Goal: Task Accomplishment & Management: Use online tool/utility

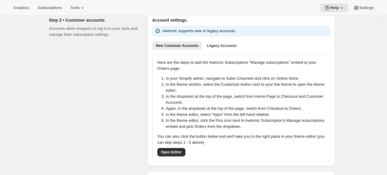
scroll to position [30, 0]
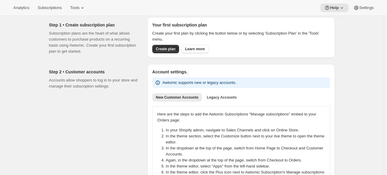
click at [164, 44] on div "Your first subscription plan Create your first plan by clicking the button belo…" at bounding box center [241, 37] width 178 height 31
click at [163, 47] on button "Create plan" at bounding box center [165, 49] width 27 height 8
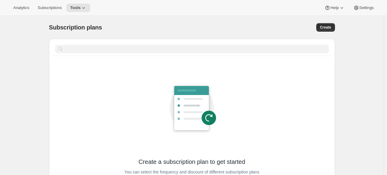
click at [331, 36] on div "Subscription plans. This page is ready Subscription plans Create" at bounding box center [192, 27] width 286 height 23
click at [330, 29] on span "Create" at bounding box center [325, 27] width 11 height 5
select select "WEEK"
select select "MONTH"
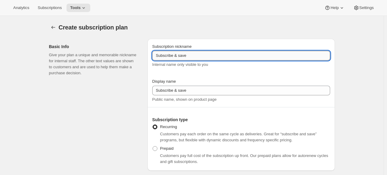
click at [182, 58] on input "Subscribe & save" at bounding box center [241, 56] width 178 height 10
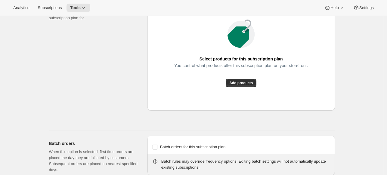
scroll to position [422, 0]
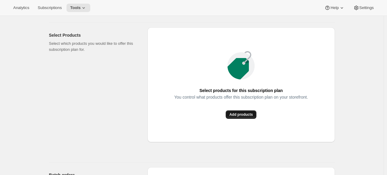
drag, startPoint x: 233, startPoint y: 125, endPoint x: 237, endPoint y: 112, distance: 12.9
click at [234, 121] on div "Select products for this subscription plan You control what products offer this…" at bounding box center [242, 84] width 188 height 115
click at [237, 112] on span "Add products" at bounding box center [241, 114] width 23 height 5
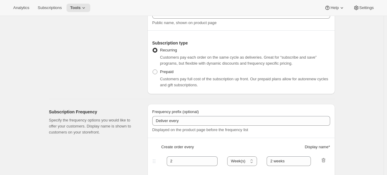
scroll to position [0, 0]
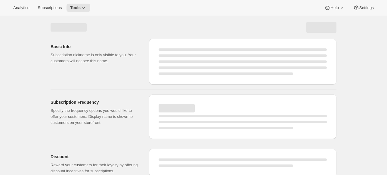
select select "WEEK"
select select "MONTH"
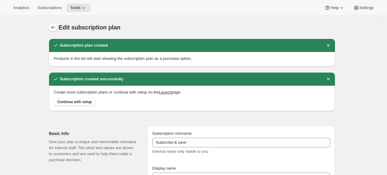
click at [52, 25] on icon "Subscription plans" at bounding box center [53, 27] width 6 height 6
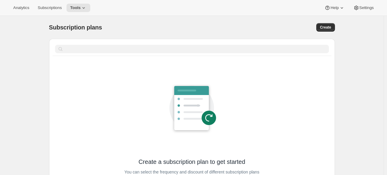
click at [43, 27] on div "Subscription plans. This page is ready Subscription plans Create Clear Create a…" at bounding box center [192, 132] width 301 height 232
click at [49, 12] on div "Analytics Subscriptions Tools Help Settings" at bounding box center [193, 8] width 387 height 16
click at [49, 8] on span "Subscriptions" at bounding box center [50, 7] width 24 height 5
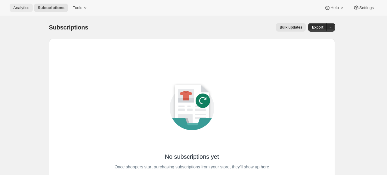
click at [12, 13] on div "Analytics Subscriptions Tools Help Settings" at bounding box center [193, 8] width 387 height 16
click at [14, 9] on span "Analytics" at bounding box center [21, 7] width 16 height 5
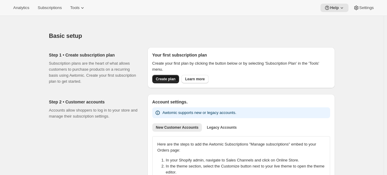
click at [166, 77] on button "Create plan" at bounding box center [165, 79] width 27 height 8
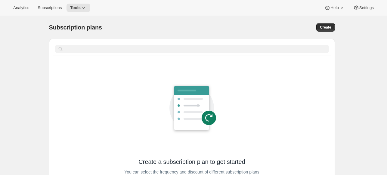
click at [159, 61] on div "Create a subscription plan to get started You can select the frequency and disc…" at bounding box center [192, 145] width 286 height 170
click at [325, 28] on span "Create" at bounding box center [325, 27] width 11 height 5
select select "WEEK"
select select "MONTH"
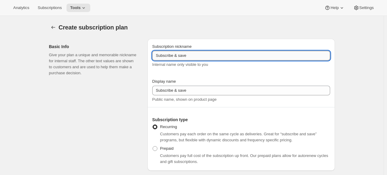
click at [188, 53] on input "Subscribe & save" at bounding box center [241, 56] width 178 height 10
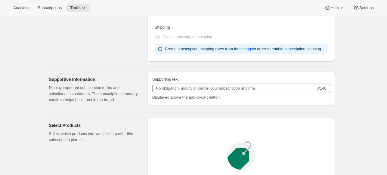
scroll to position [392, 0]
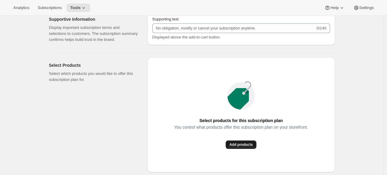
type input "Subscribe & save 123"
click at [237, 149] on button "Add products" at bounding box center [241, 145] width 31 height 8
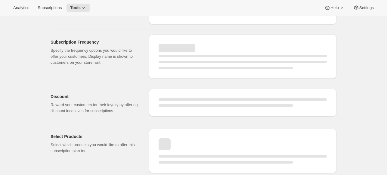
select select "WEEK"
select select "MONTH"
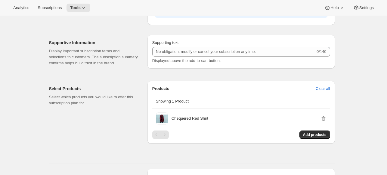
type input "Subscribe & save 123"
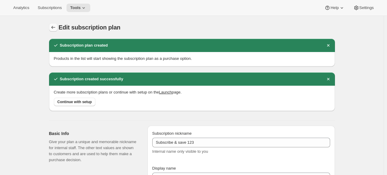
click at [54, 27] on icon "Subscription plans" at bounding box center [53, 27] width 6 height 6
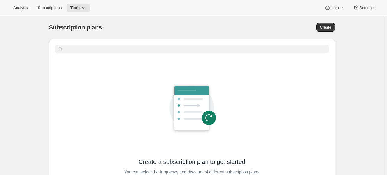
click at [180, 57] on div "Clear" at bounding box center [192, 49] width 286 height 21
click at [38, 7] on span "Subscriptions" at bounding box center [50, 7] width 24 height 5
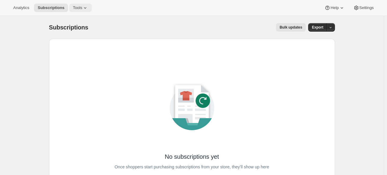
click at [73, 8] on span "Tools" at bounding box center [77, 7] width 9 height 5
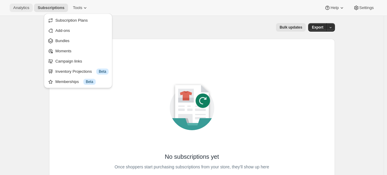
click at [29, 9] on span "Analytics" at bounding box center [21, 7] width 16 height 5
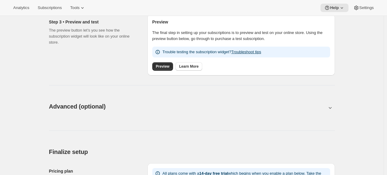
scroll to position [241, 0]
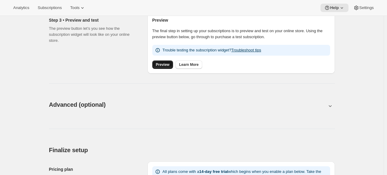
click at [158, 68] on link "Preview" at bounding box center [162, 65] width 21 height 8
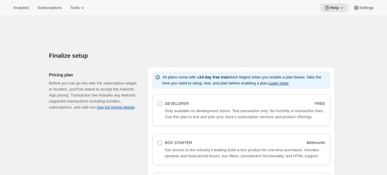
scroll to position [301, 0]
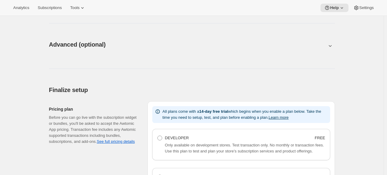
click at [329, 44] on icon at bounding box center [330, 46] width 6 height 6
type input "<div style="text-align: center"> <hr> <br/><h3>Having issues managing your subs…"
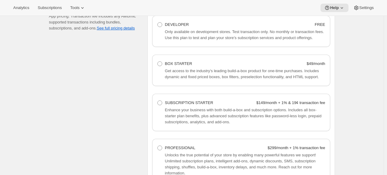
scroll to position [663, 0]
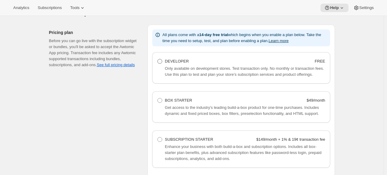
click at [161, 60] on span at bounding box center [160, 61] width 5 height 5
click at [158, 59] on Developer "DEVELOPER FREE" at bounding box center [158, 59] width 0 height 0
radio Developer "true"
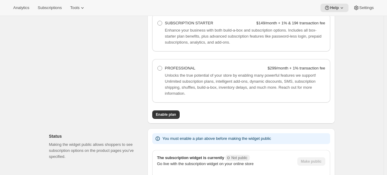
scroll to position [790, 0]
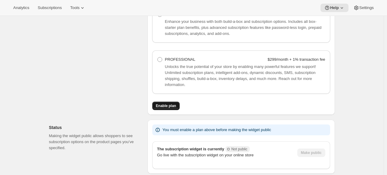
drag, startPoint x: 153, startPoint y: 108, endPoint x: 157, endPoint y: 106, distance: 3.9
click at [153, 108] on div "All plans come with a 14-day free trial which begins when you enable a plan bel…" at bounding box center [242, 7] width 188 height 218
click at [157, 105] on button "Enable plan" at bounding box center [165, 106] width 27 height 8
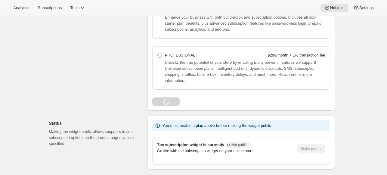
scroll to position [820, 0]
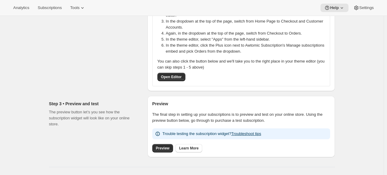
scroll to position [175, 0]
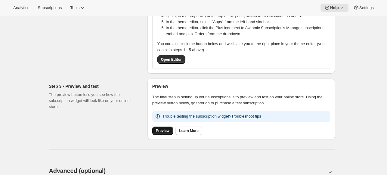
click at [163, 128] on link "Preview" at bounding box center [162, 131] width 21 height 8
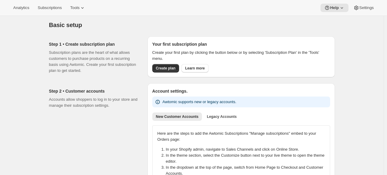
scroll to position [0, 0]
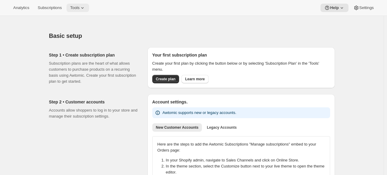
click at [72, 6] on span "Tools" at bounding box center [74, 7] width 9 height 5
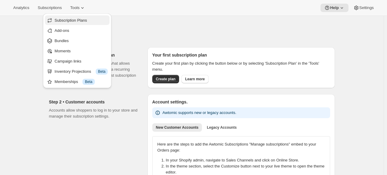
click at [77, 24] on ul "Subscription Plans Add-ons Bundles Moments Campaign links Inventory Projections…" at bounding box center [77, 50] width 65 height 71
click at [77, 24] on button "Subscription Plans" at bounding box center [77, 20] width 65 height 10
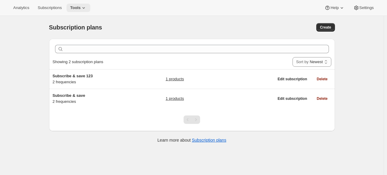
click at [77, 8] on span "Tools" at bounding box center [75, 7] width 11 height 5
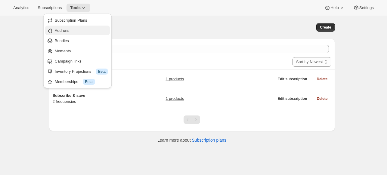
click at [71, 30] on span "Add-ons" at bounding box center [81, 31] width 53 height 6
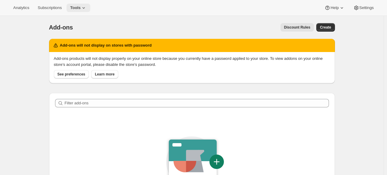
click at [82, 11] on icon at bounding box center [84, 8] width 6 height 6
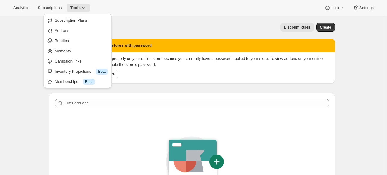
click at [76, 44] on button "Bundles" at bounding box center [77, 41] width 65 height 10
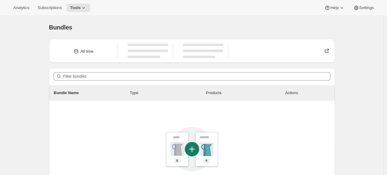
click at [88, 3] on div "Analytics Subscriptions Tools Help Settings" at bounding box center [193, 8] width 387 height 16
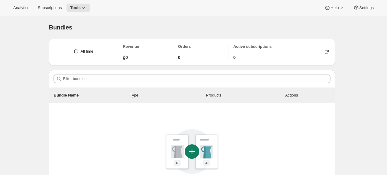
click at [89, 4] on div "Analytics Subscriptions Tools Help Settings" at bounding box center [193, 8] width 387 height 16
click at [81, 8] on icon at bounding box center [84, 8] width 6 height 6
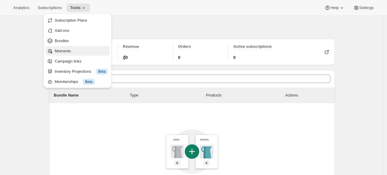
click at [71, 50] on span "Moments" at bounding box center [81, 51] width 53 height 6
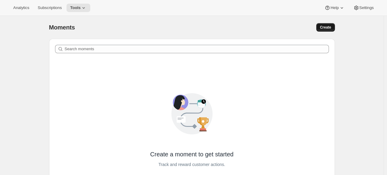
click at [331, 27] on button "Create" at bounding box center [326, 27] width 18 height 8
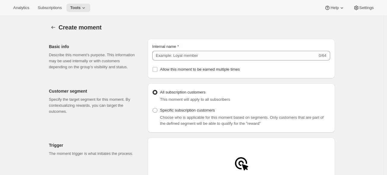
click at [321, 26] on div "Create moment" at bounding box center [197, 27] width 277 height 8
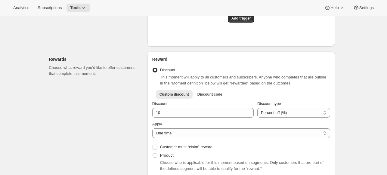
scroll to position [30, 0]
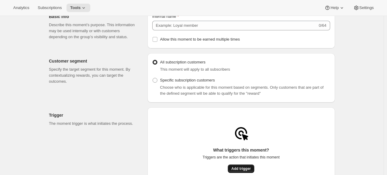
click at [247, 172] on button "Add trigger" at bounding box center [241, 169] width 27 height 8
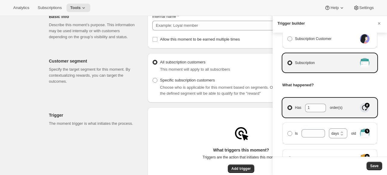
scroll to position [0, 0]
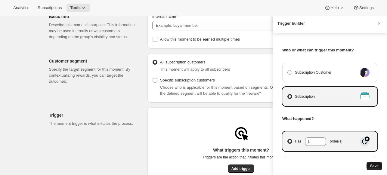
click at [376, 168] on span "Save" at bounding box center [375, 166] width 8 height 5
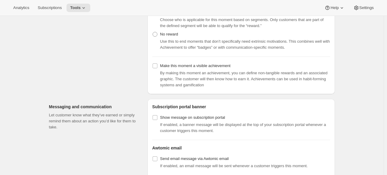
scroll to position [242, 0]
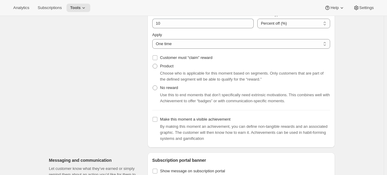
drag, startPoint x: 368, startPoint y: 57, endPoint x: 362, endPoint y: 58, distance: 6.9
click at [366, 58] on div "Create moment. This page is ready Create moment Basic info Describe this moment…" at bounding box center [192, 35] width 384 height 522
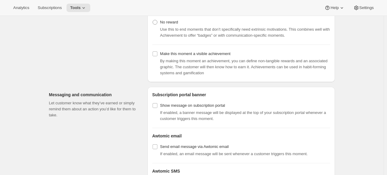
scroll to position [331, 0]
